Goal: Use online tool/utility: Utilize a website feature to perform a specific function

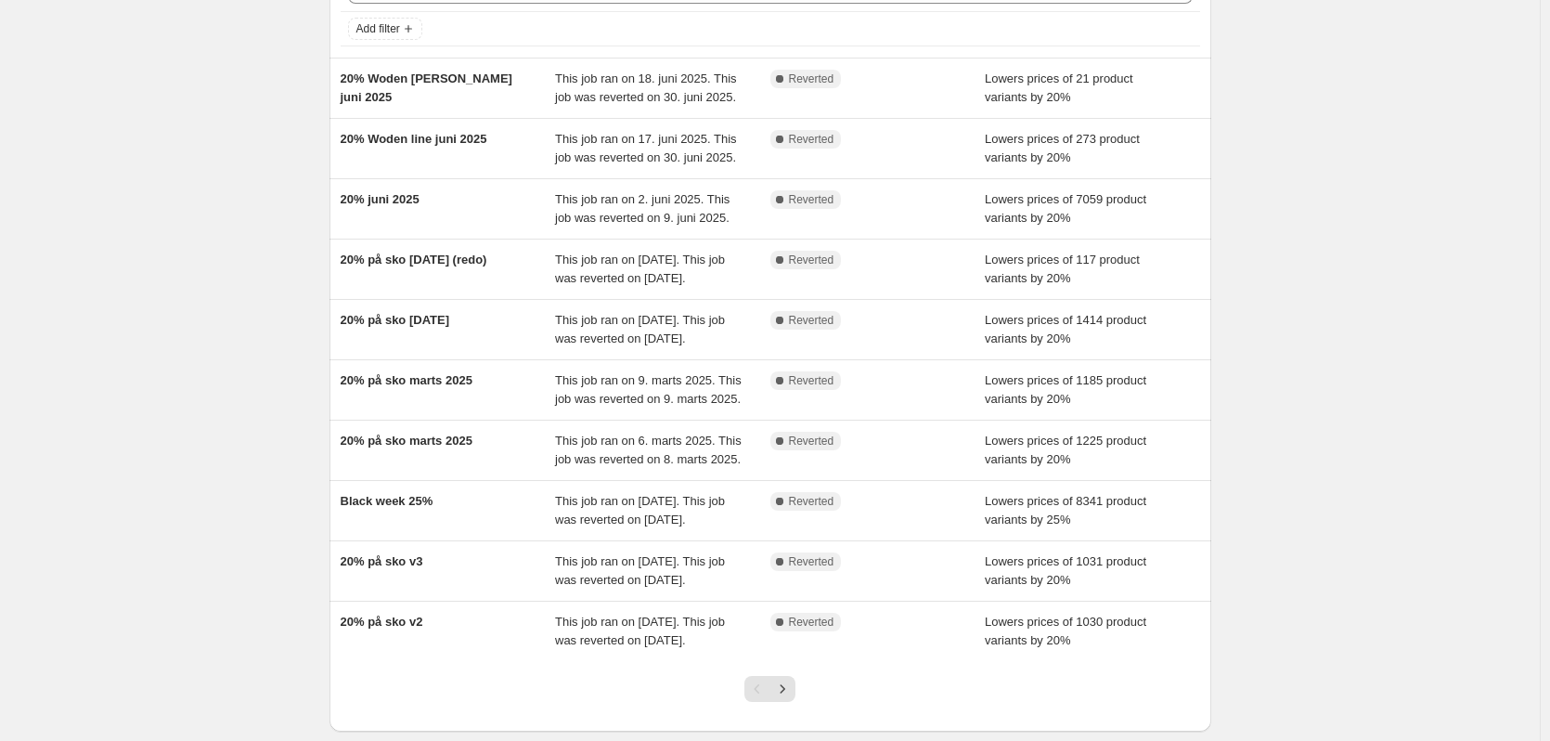
scroll to position [186, 0]
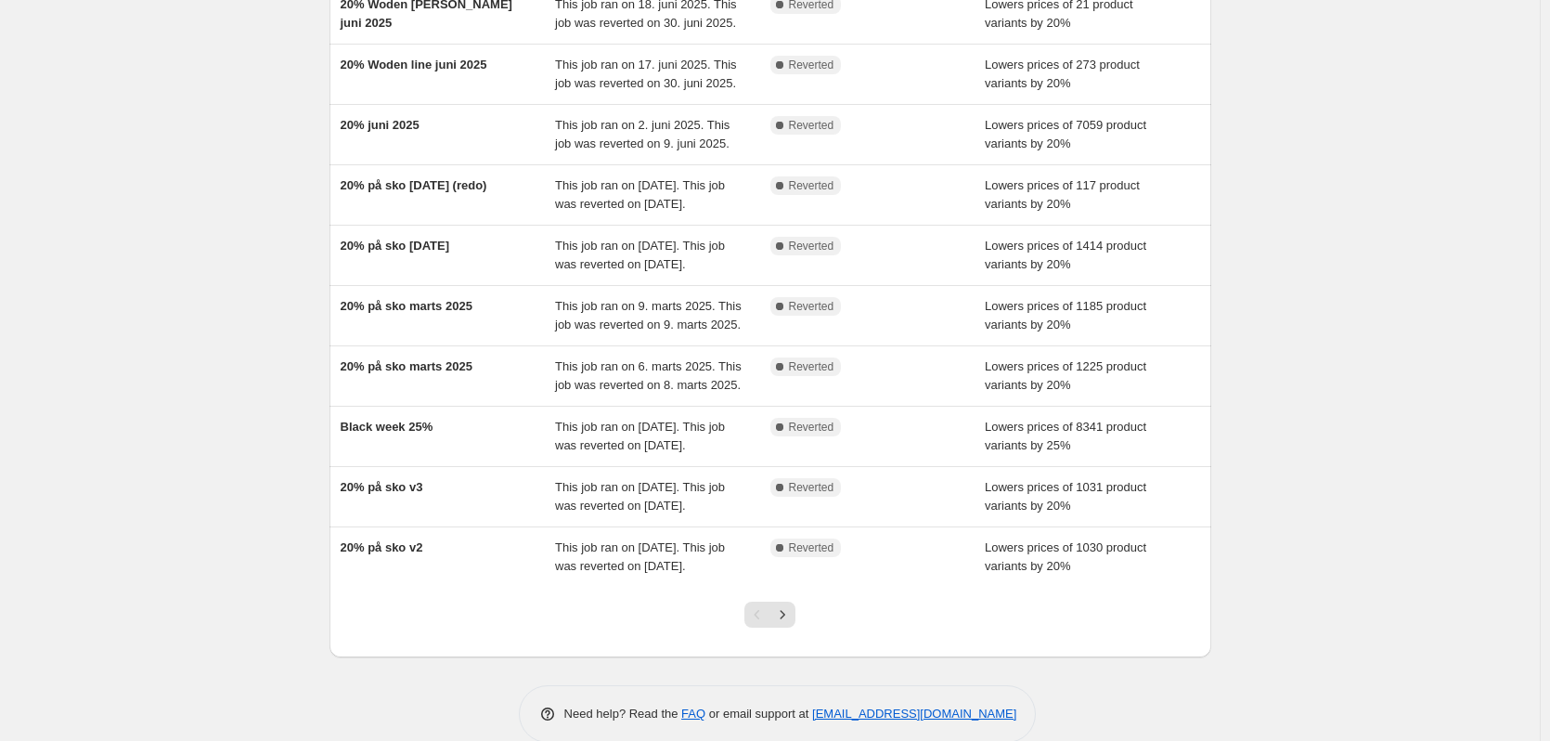
click at [804, 657] on div at bounding box center [769, 622] width 75 height 71
click at [792, 624] on icon "Next" at bounding box center [782, 614] width 19 height 19
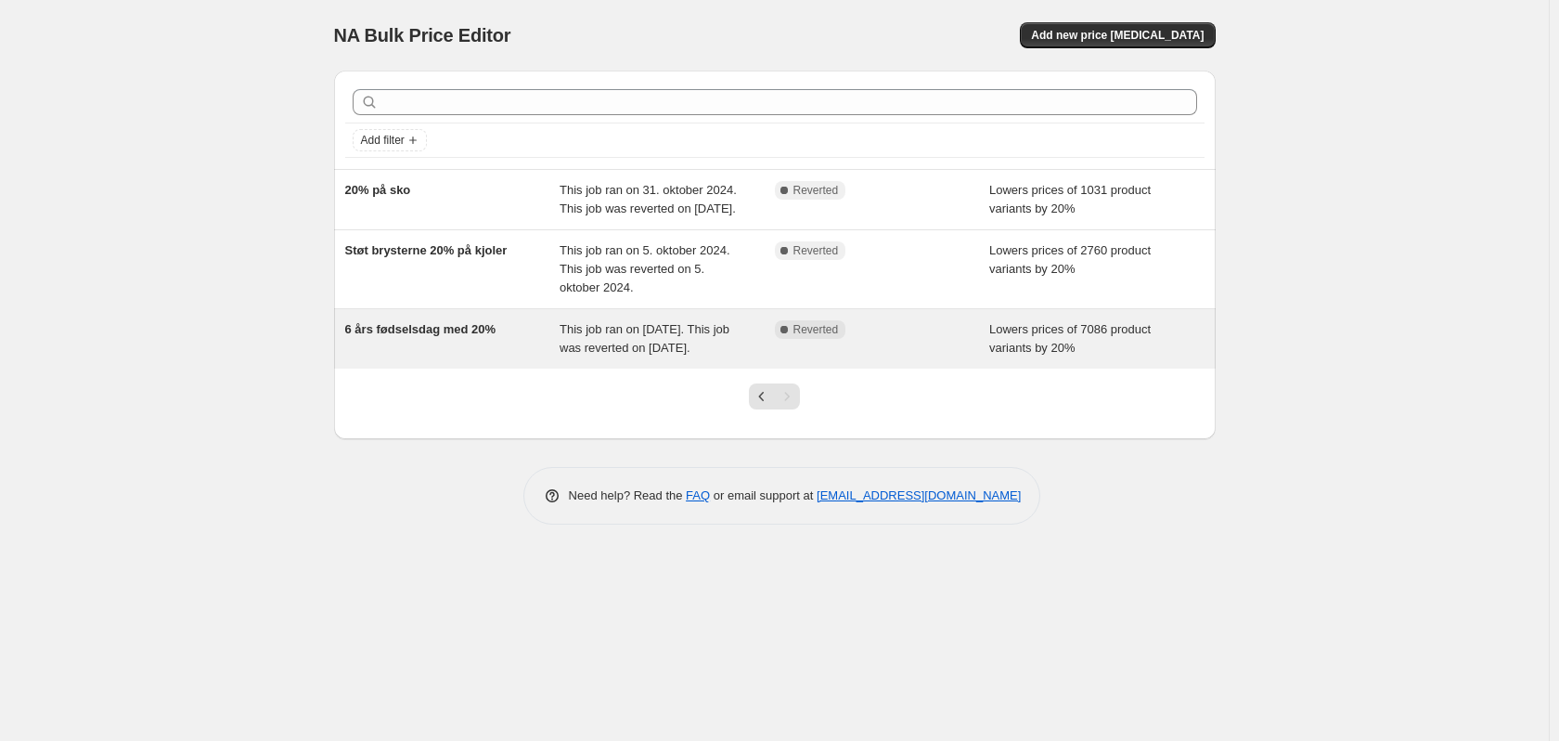
click at [386, 336] on span "6 års fødselsdag med 20%" at bounding box center [420, 329] width 151 height 14
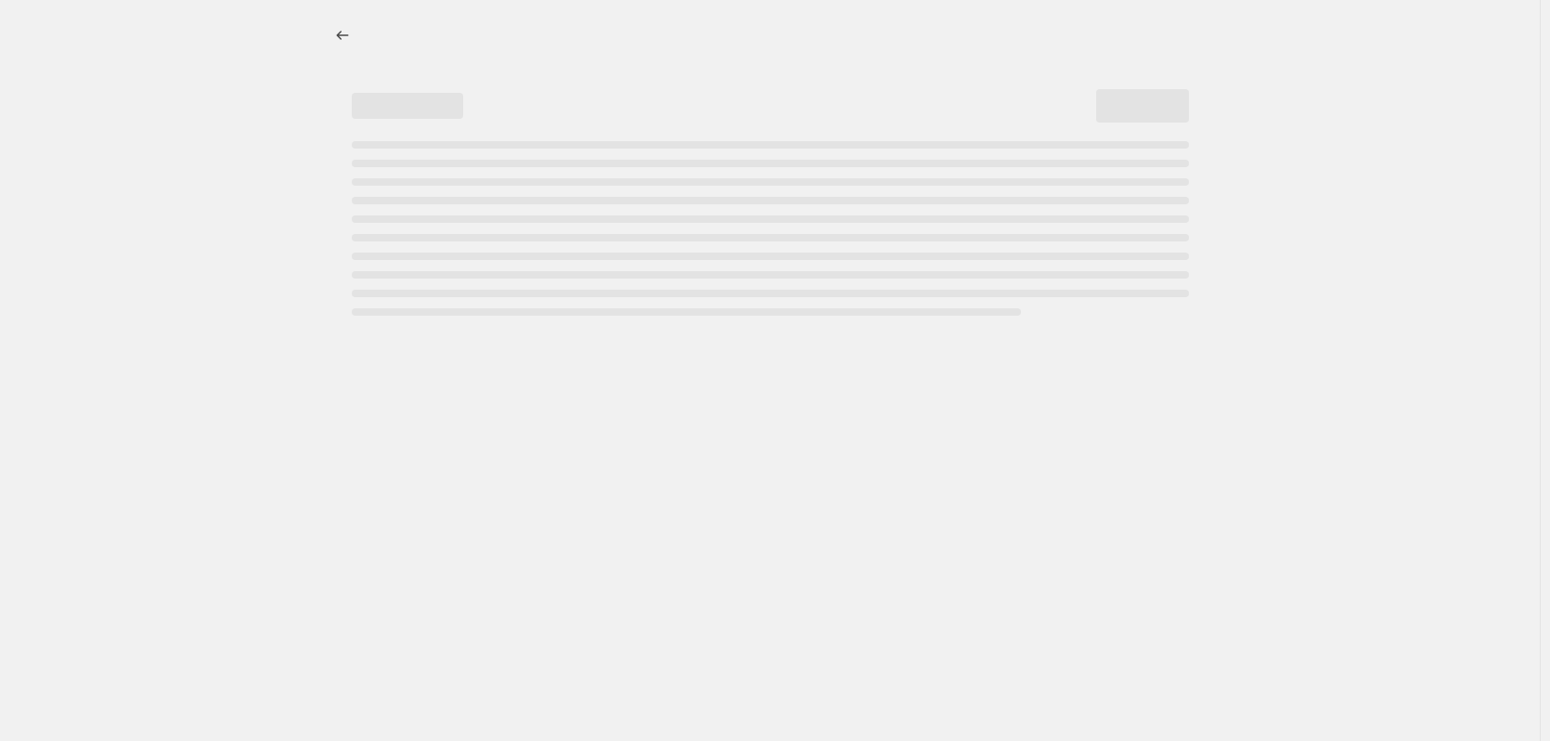
select select "percentage"
select select "collection"
select select "not_equal"
